Goal: Find specific page/section: Find specific page/section

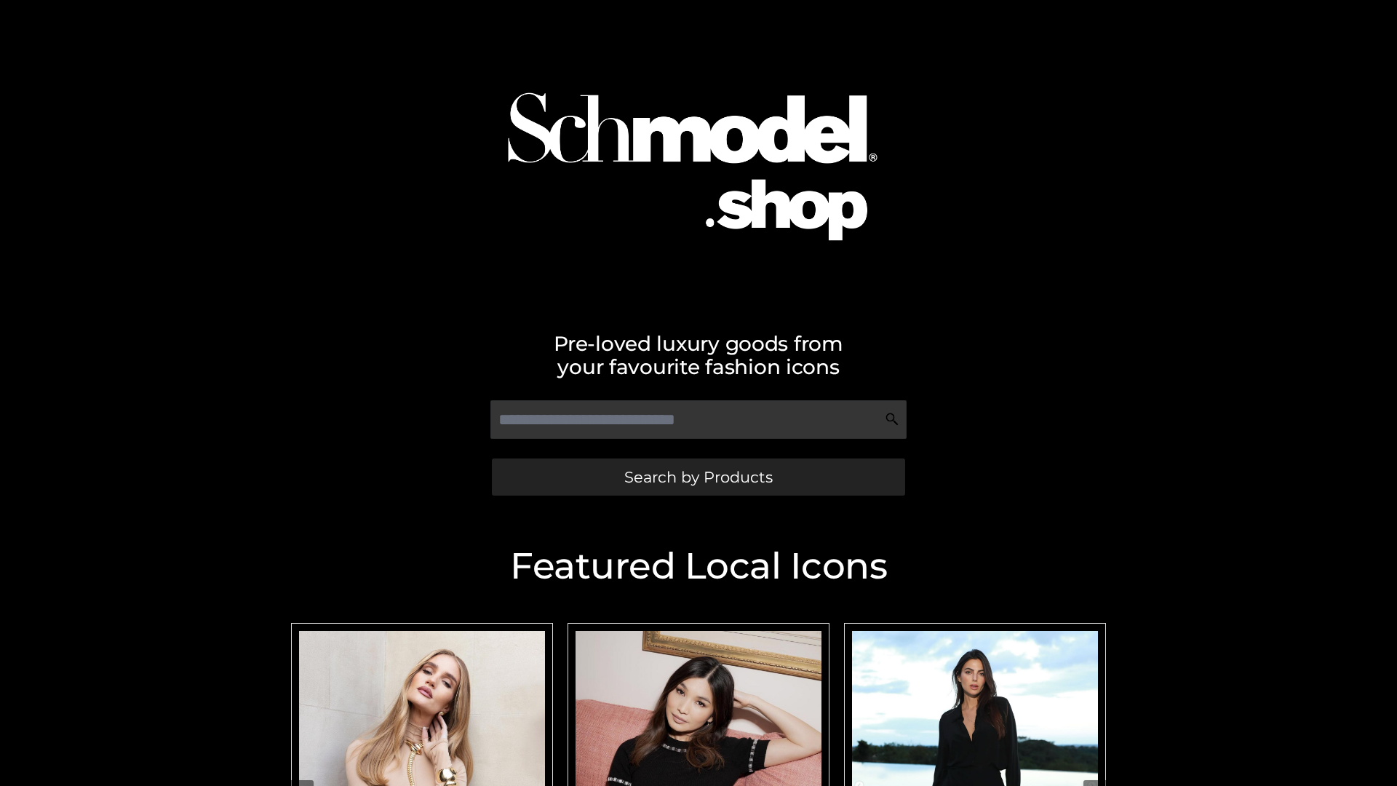
click at [698, 477] on span "Search by Products" at bounding box center [698, 476] width 148 height 15
